Goal: Task Accomplishment & Management: Understand process/instructions

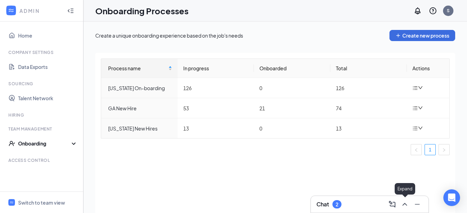
click at [403, 207] on icon "ChevronUp" at bounding box center [404, 204] width 8 height 8
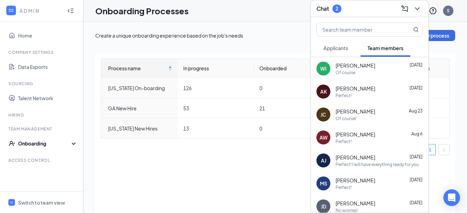
click at [345, 46] on span "Applicants" at bounding box center [335, 48] width 25 height 6
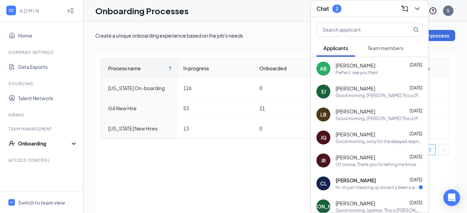
click at [379, 44] on div "Team members" at bounding box center [385, 47] width 36 height 7
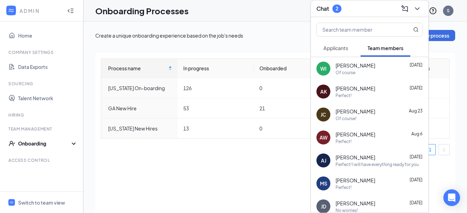
click at [372, 68] on div "[PERSON_NAME] [DATE]" at bounding box center [378, 65] width 87 height 7
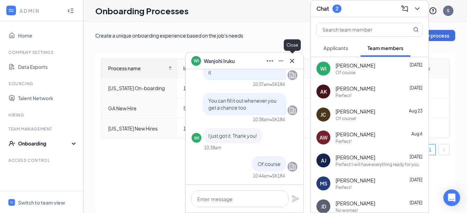
click at [291, 61] on icon "Cross" at bounding box center [292, 60] width 4 height 4
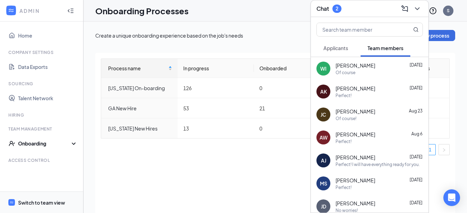
click at [35, 200] on div "Switch to team view" at bounding box center [41, 202] width 47 height 7
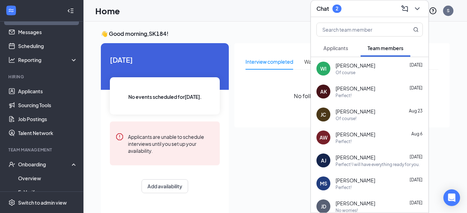
scroll to position [33, 0]
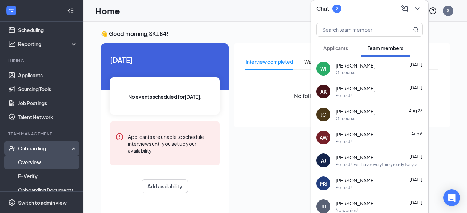
click at [34, 162] on link "Overview" at bounding box center [47, 162] width 59 height 14
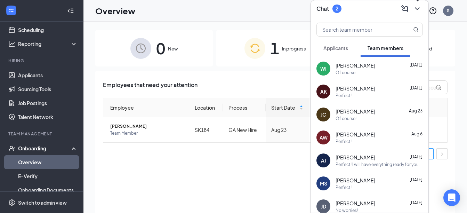
click at [417, 9] on icon "ChevronDown" at bounding box center [416, 8] width 5 height 3
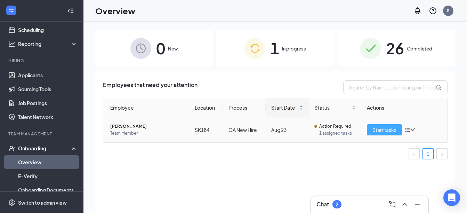
click at [376, 133] on span "Start tasks" at bounding box center [384, 130] width 24 height 8
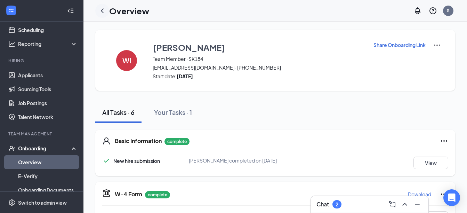
click at [106, 15] on div at bounding box center [102, 11] width 14 height 14
click at [102, 10] on icon "ChevronLeft" at bounding box center [102, 10] width 3 height 5
